Goal: Find specific page/section: Find specific page/section

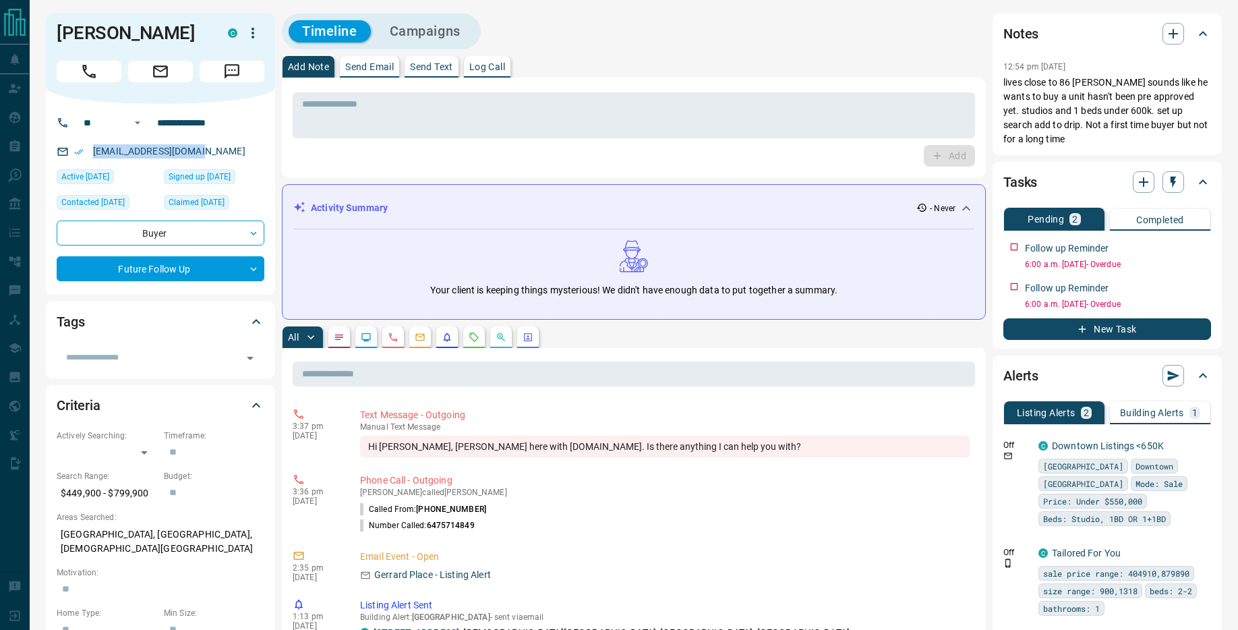
drag, startPoint x: 222, startPoint y: 155, endPoint x: 87, endPoint y: 151, distance: 135.0
click at [87, 151] on div "[EMAIL_ADDRESS][DOMAIN_NAME]" at bounding box center [161, 151] width 208 height 22
copy link "[EMAIL_ADDRESS][DOMAIN_NAME]"
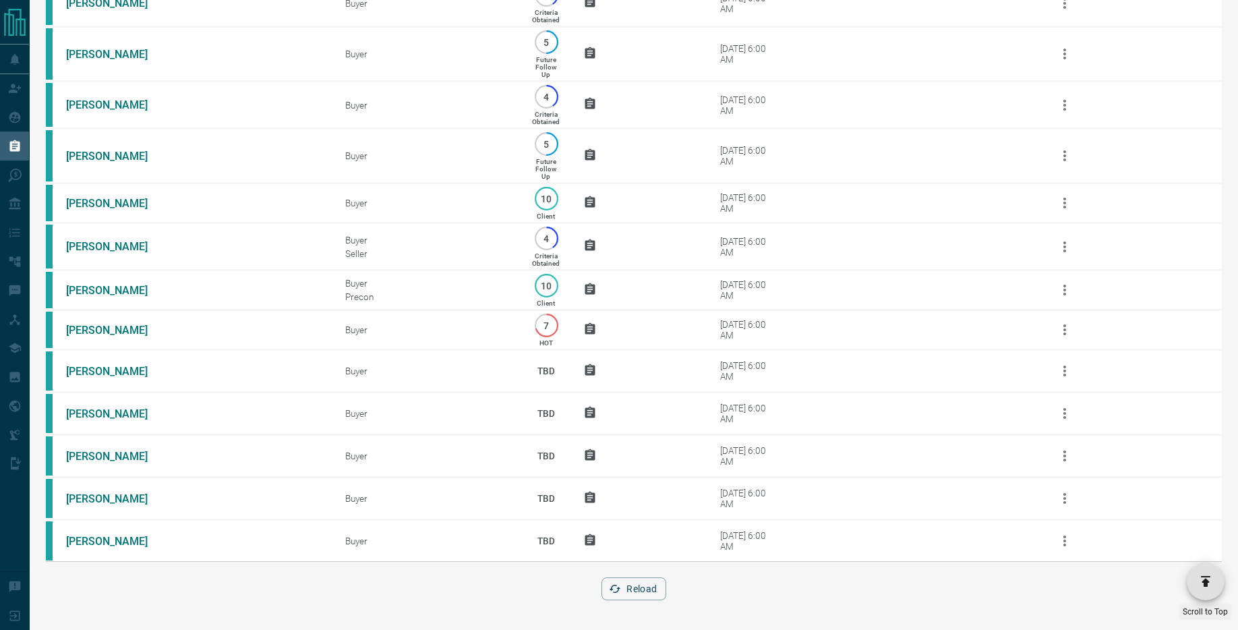
scroll to position [807, 0]
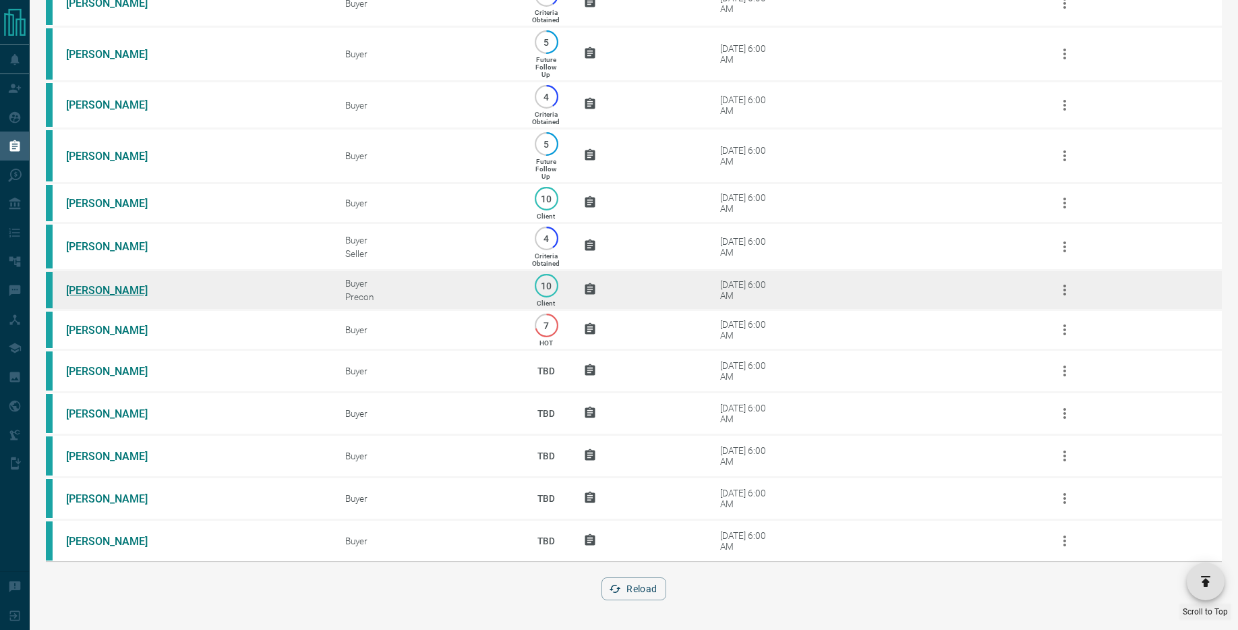
click at [97, 291] on link "[PERSON_NAME]" at bounding box center [116, 290] width 101 height 13
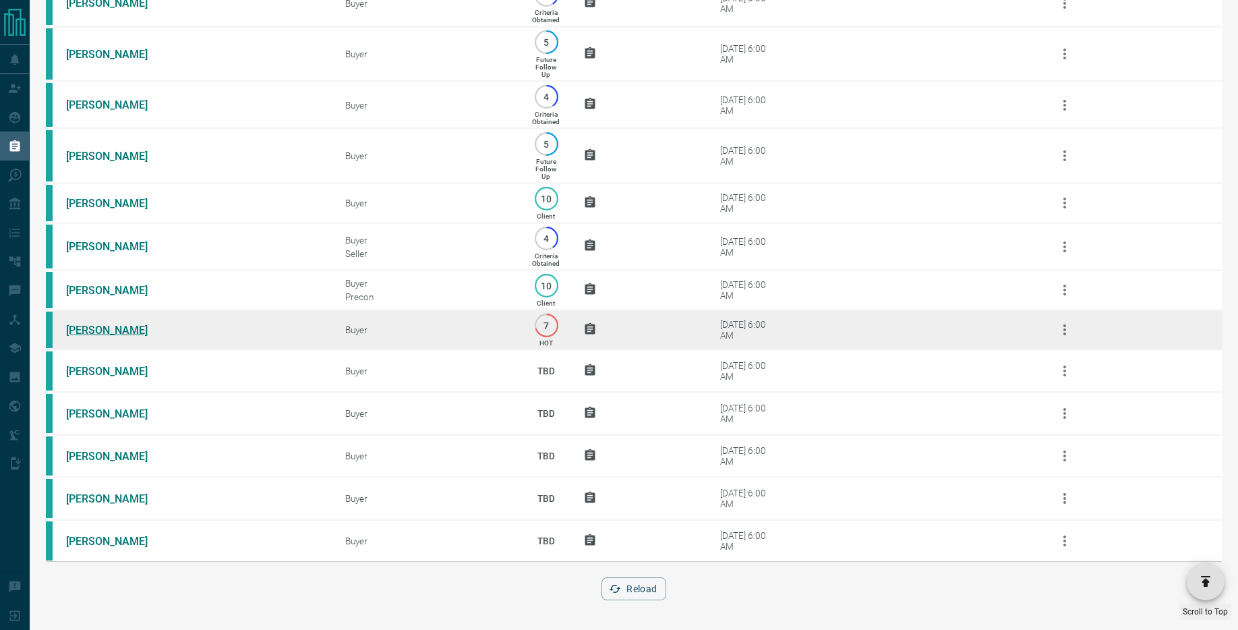
click at [118, 329] on link "[PERSON_NAME]" at bounding box center [116, 330] width 101 height 13
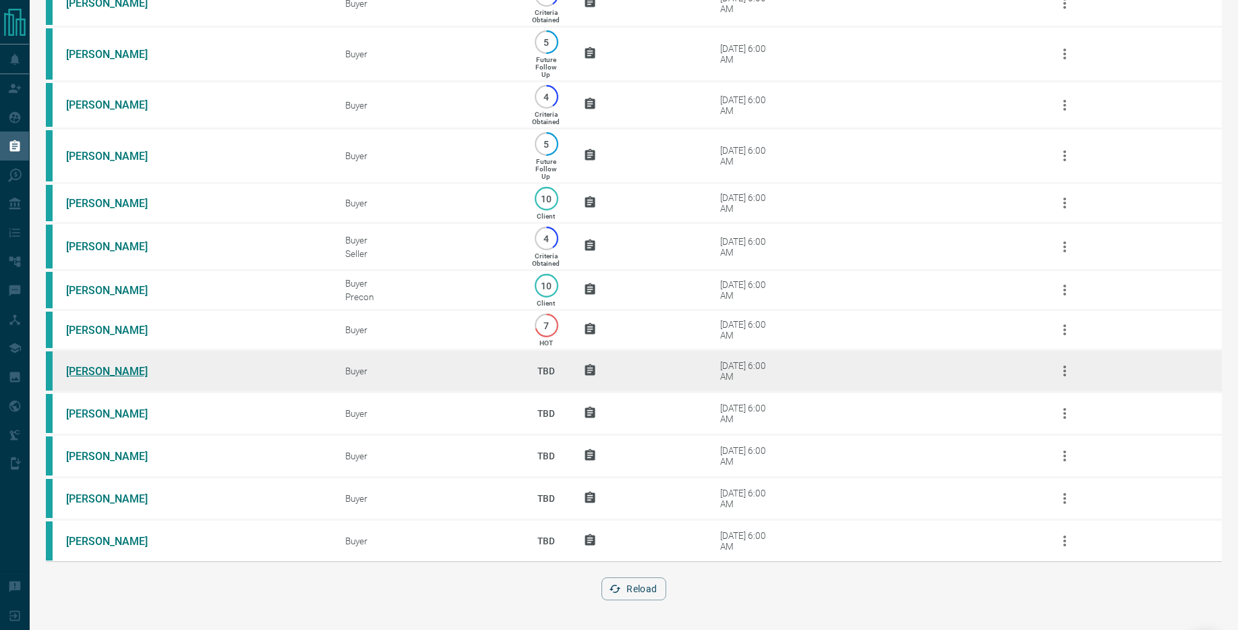
scroll to position [807, 0]
click at [83, 376] on link "Lin S" at bounding box center [116, 371] width 101 height 13
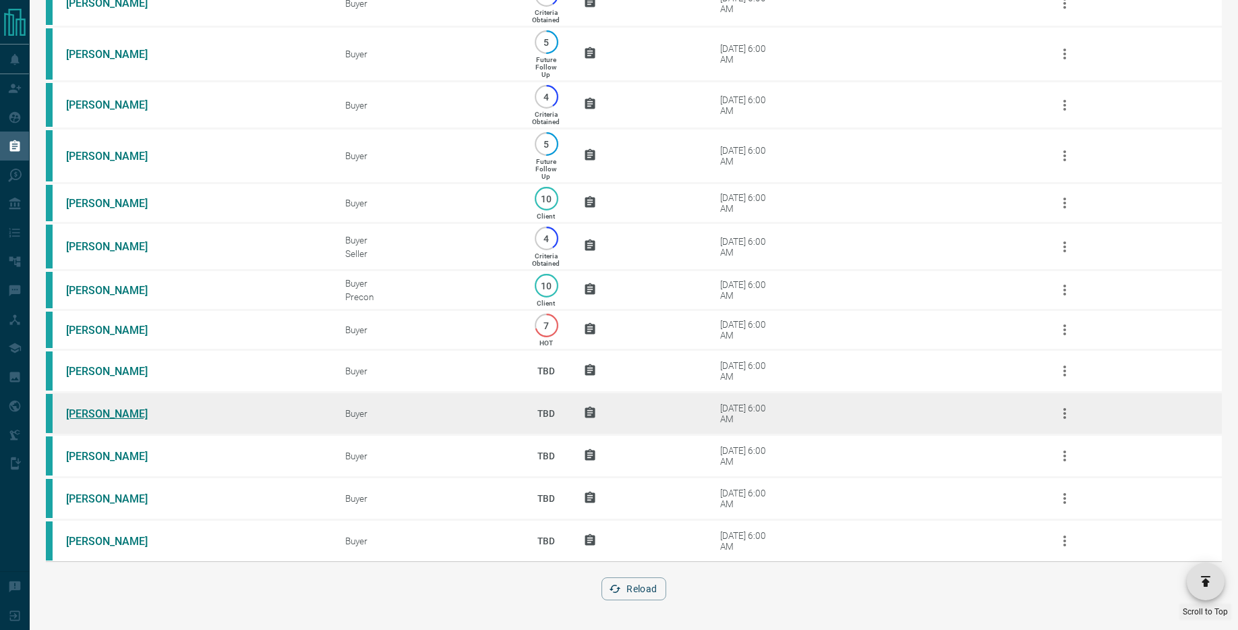
click at [99, 412] on link "Noor Shan" at bounding box center [116, 413] width 101 height 13
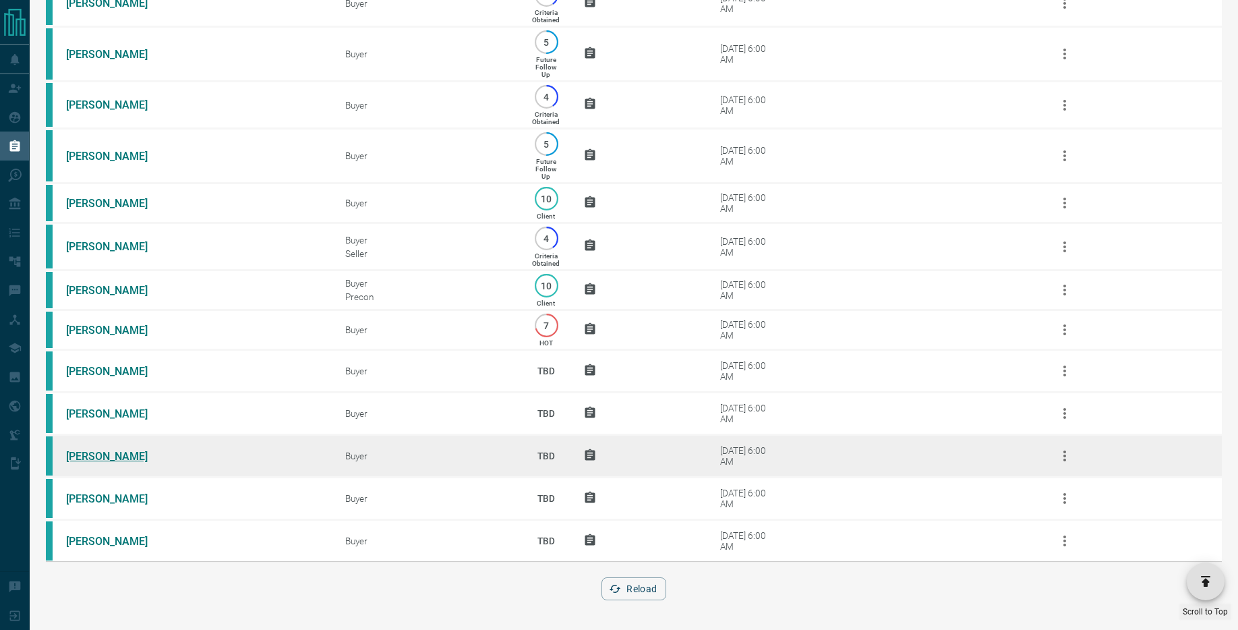
click at [97, 453] on link "Brian Wood" at bounding box center [116, 456] width 101 height 13
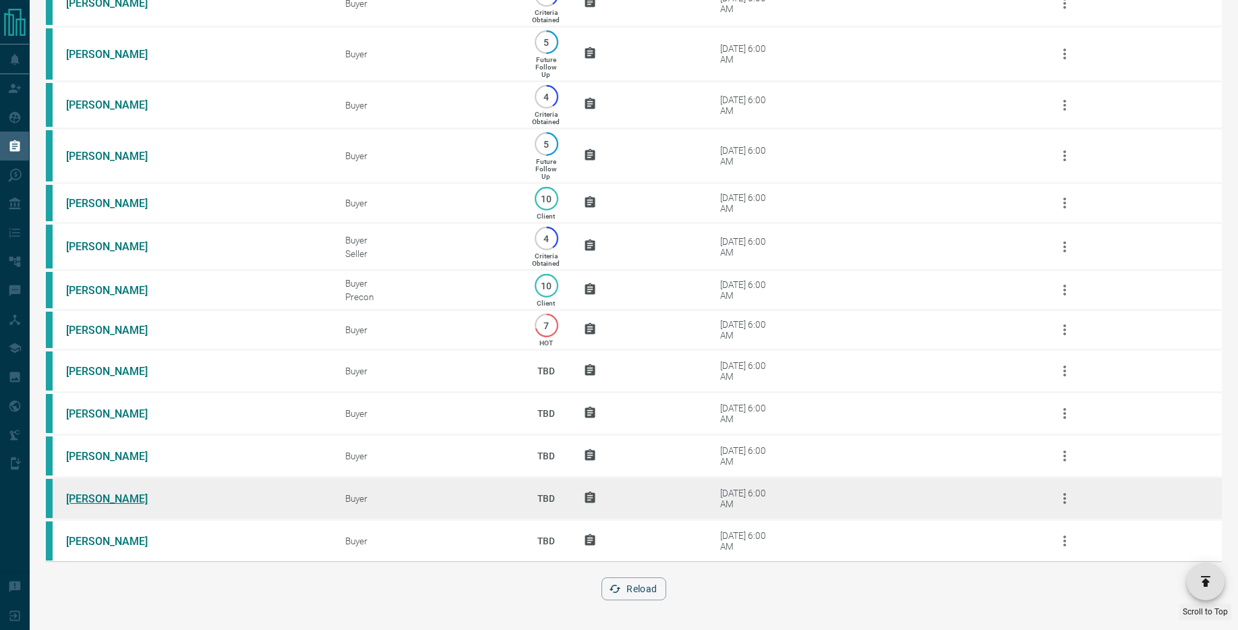
click at [119, 500] on link "Cindy Bossan" at bounding box center [116, 498] width 101 height 13
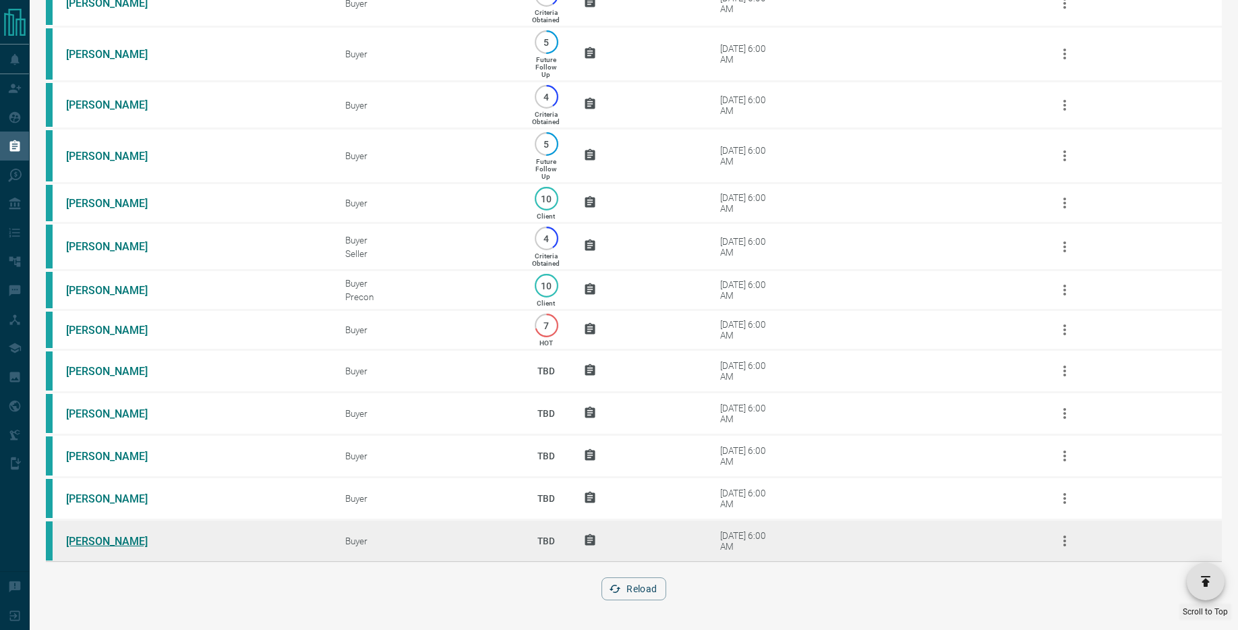
click at [99, 545] on link "Amr Mahmoud" at bounding box center [116, 541] width 101 height 13
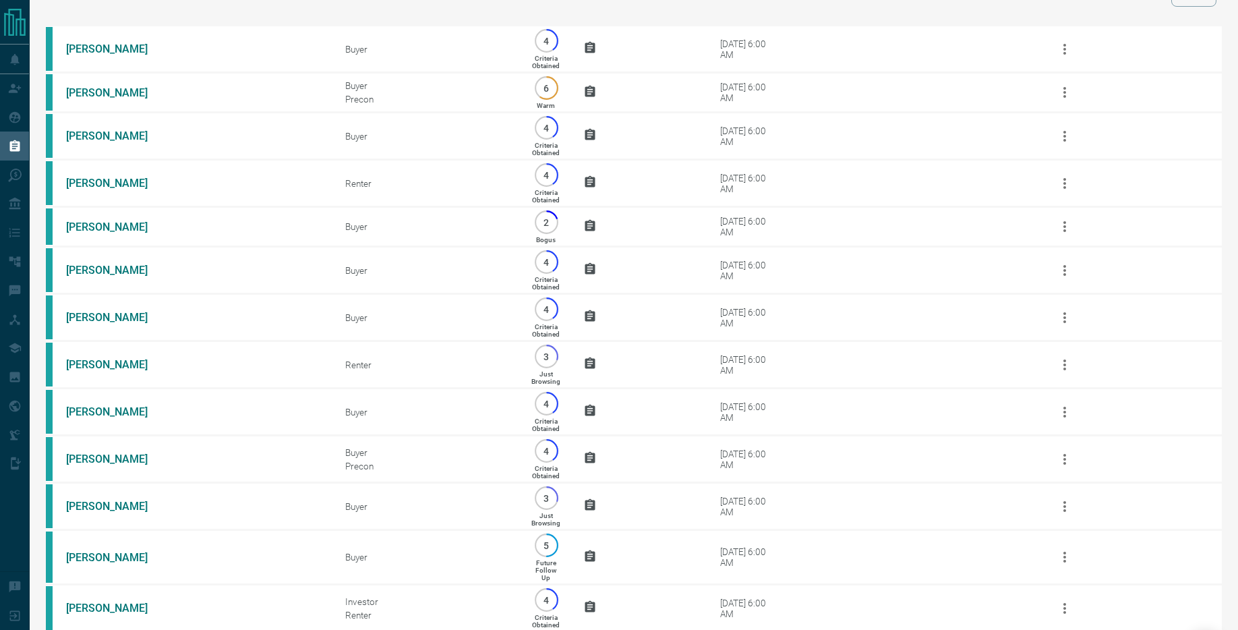
scroll to position [0, 0]
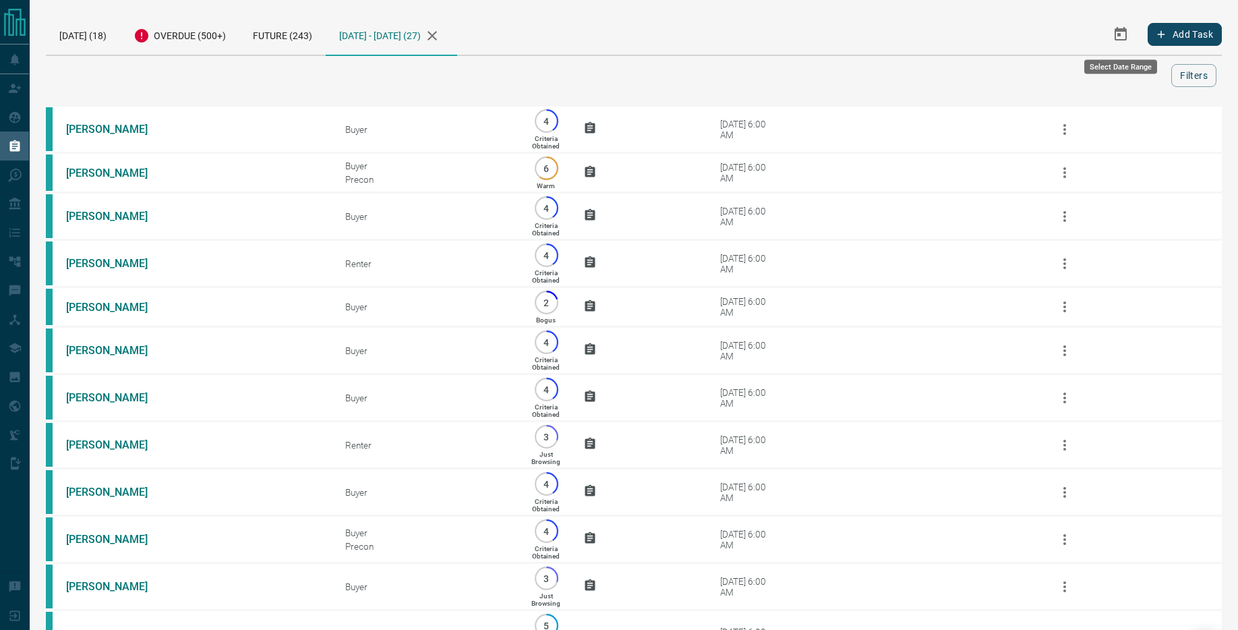
click at [1116, 34] on icon "Select Date Range" at bounding box center [1121, 34] width 16 height 16
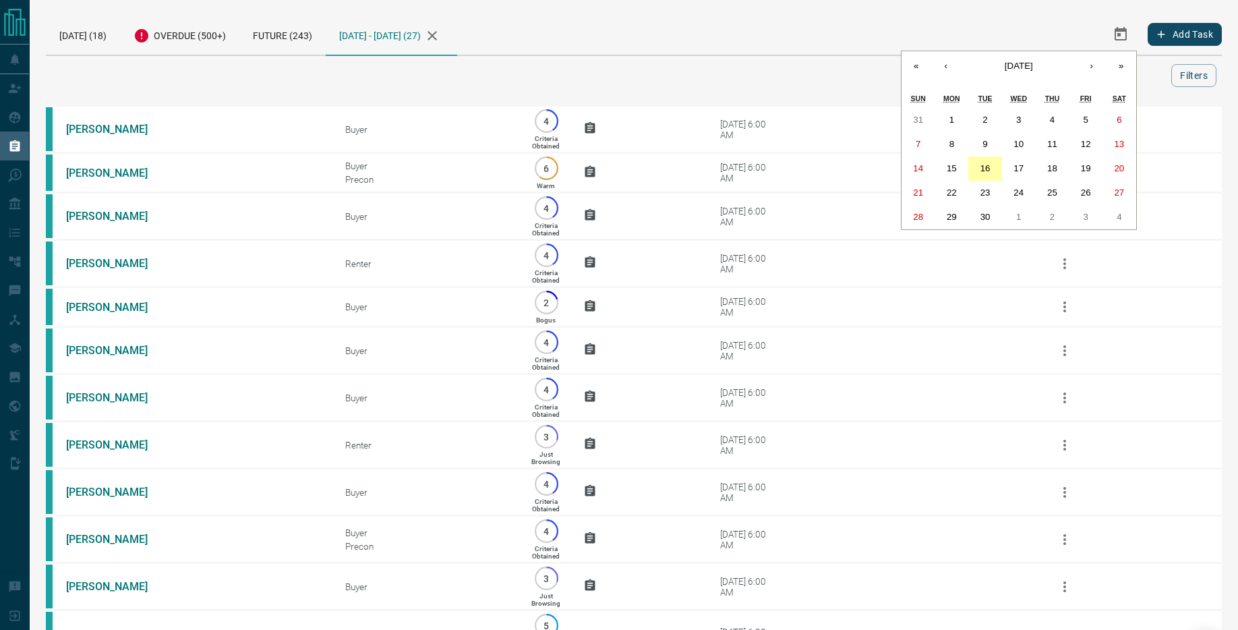
click at [987, 169] on abbr "16" at bounding box center [986, 168] width 10 height 10
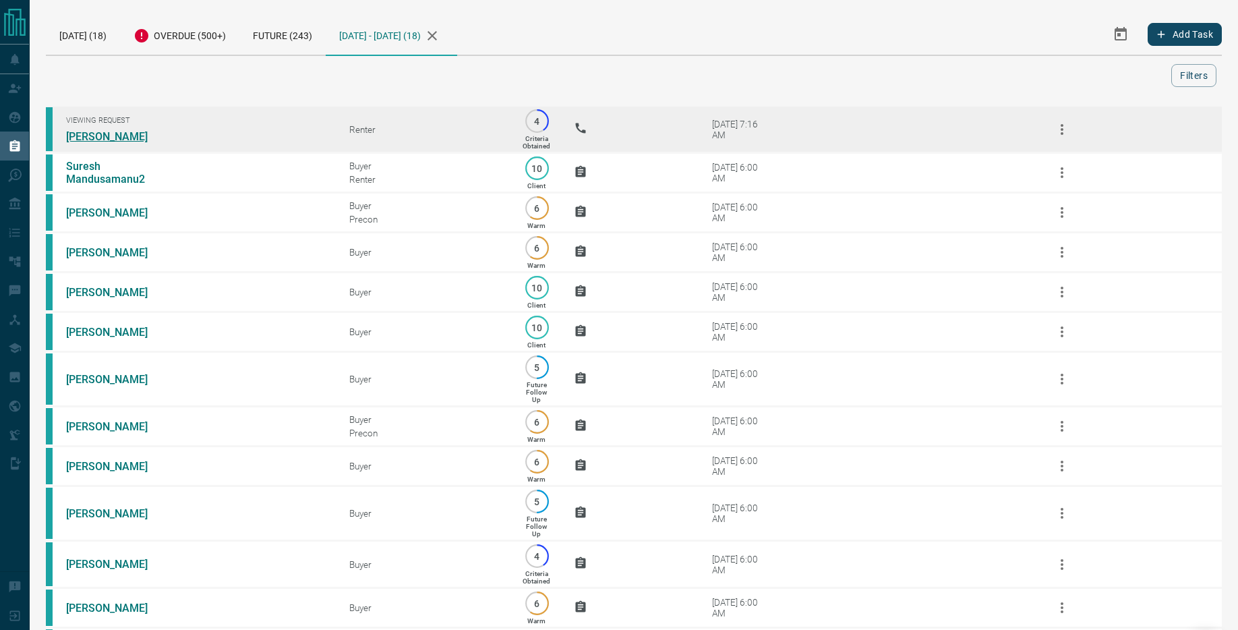
click at [101, 135] on link "Allysha Herbert" at bounding box center [116, 136] width 101 height 13
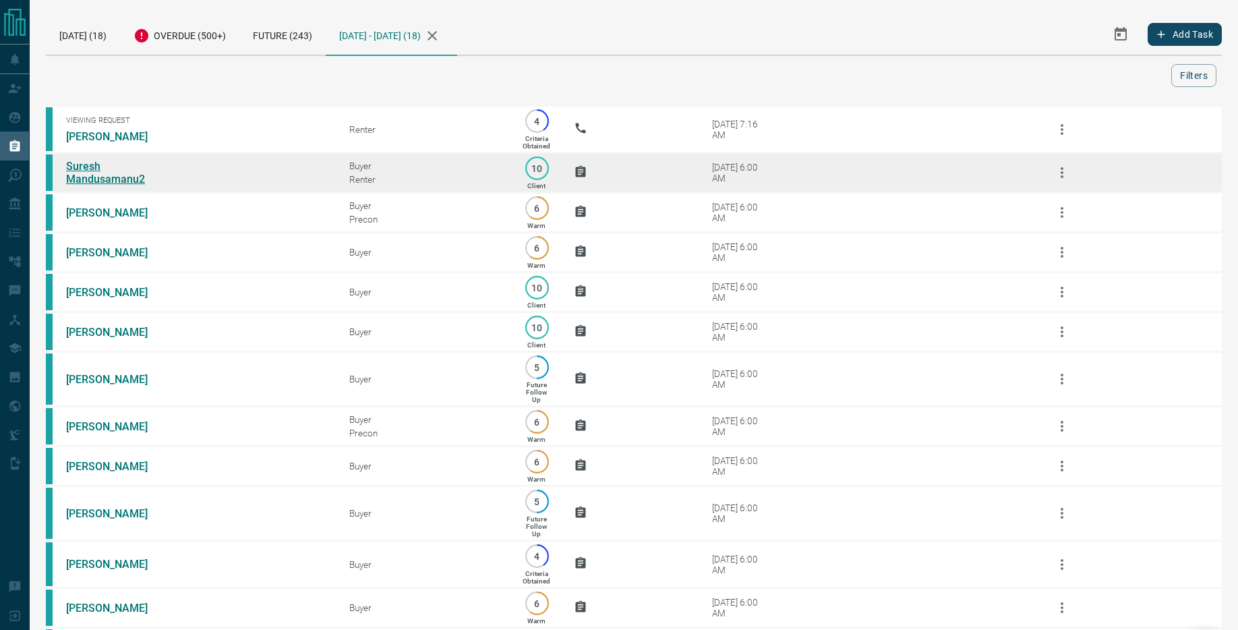
click at [85, 180] on link "Suresh Mandusamanu2" at bounding box center [116, 173] width 101 height 26
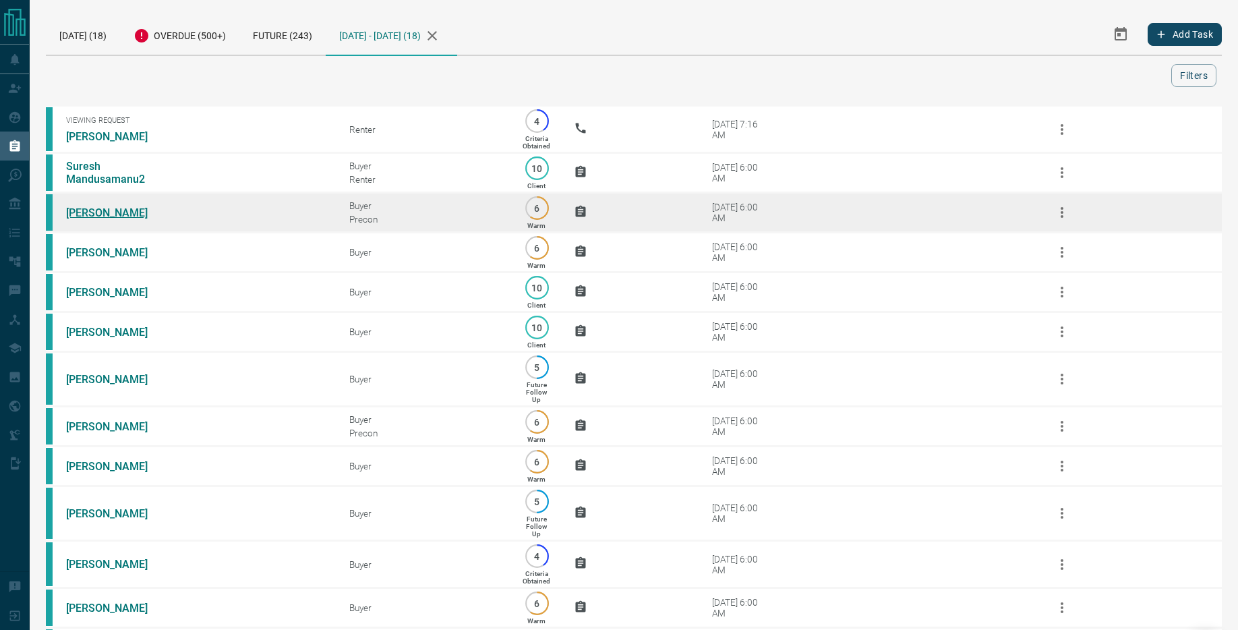
click at [106, 219] on link "Mortie Chaikelson" at bounding box center [116, 212] width 101 height 13
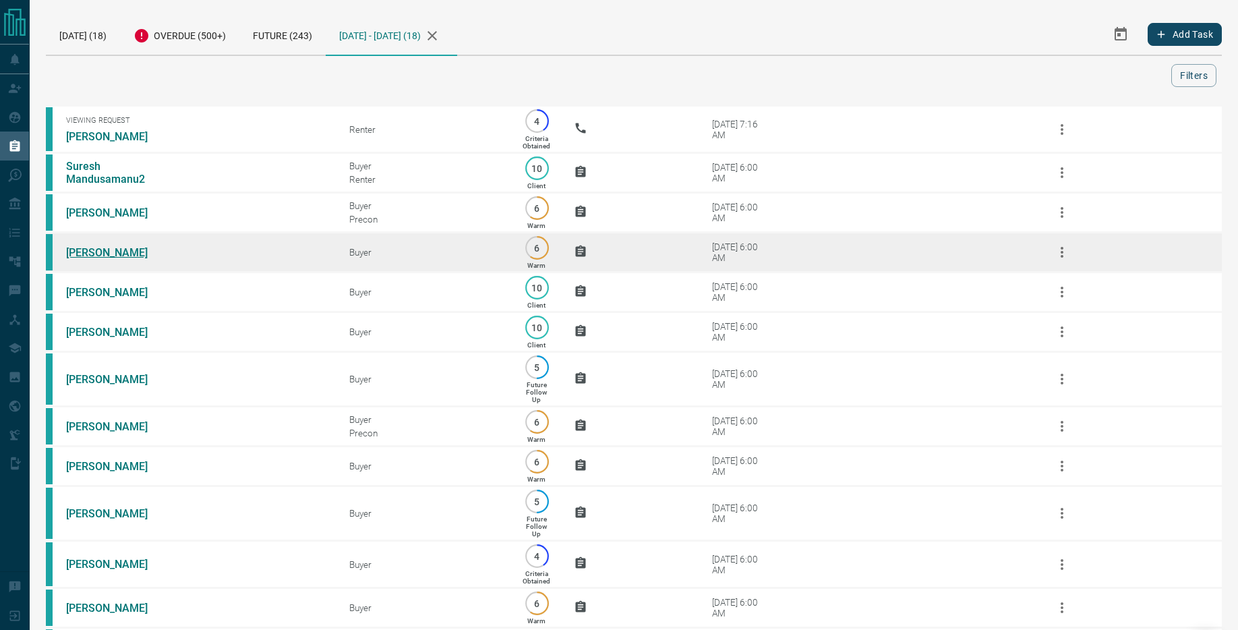
click at [106, 259] on link "Mitchel Keith" at bounding box center [116, 252] width 101 height 13
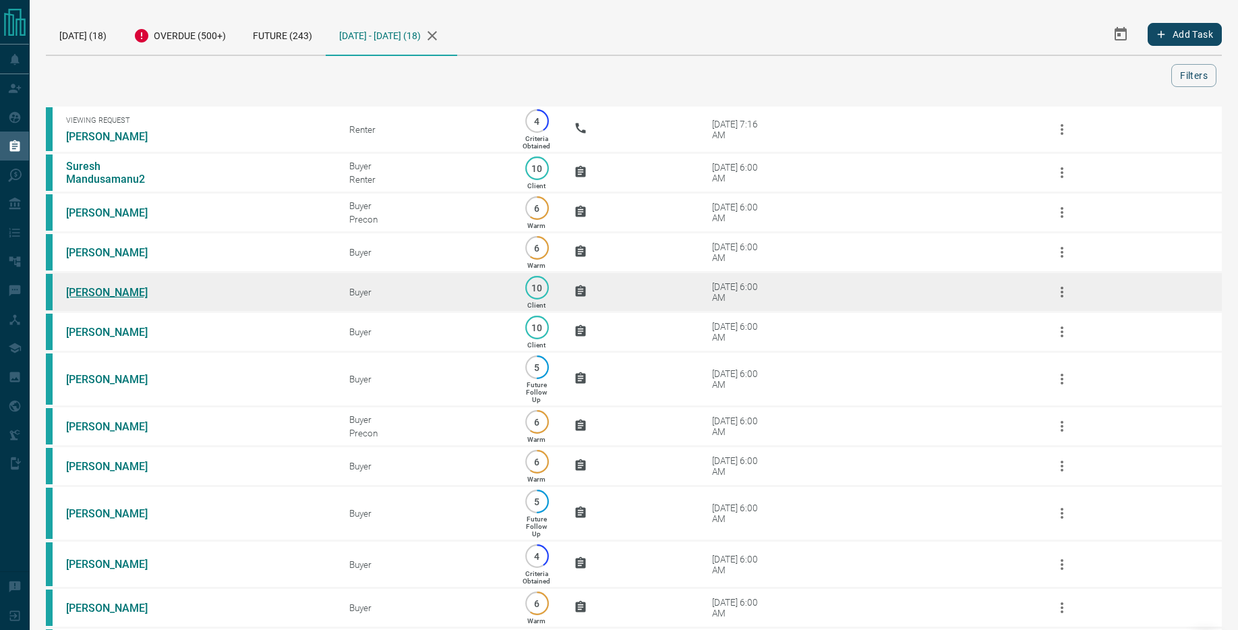
click at [103, 297] on link "Tania Da Costa" at bounding box center [116, 292] width 101 height 13
